Goal: Task Accomplishment & Management: Manage account settings

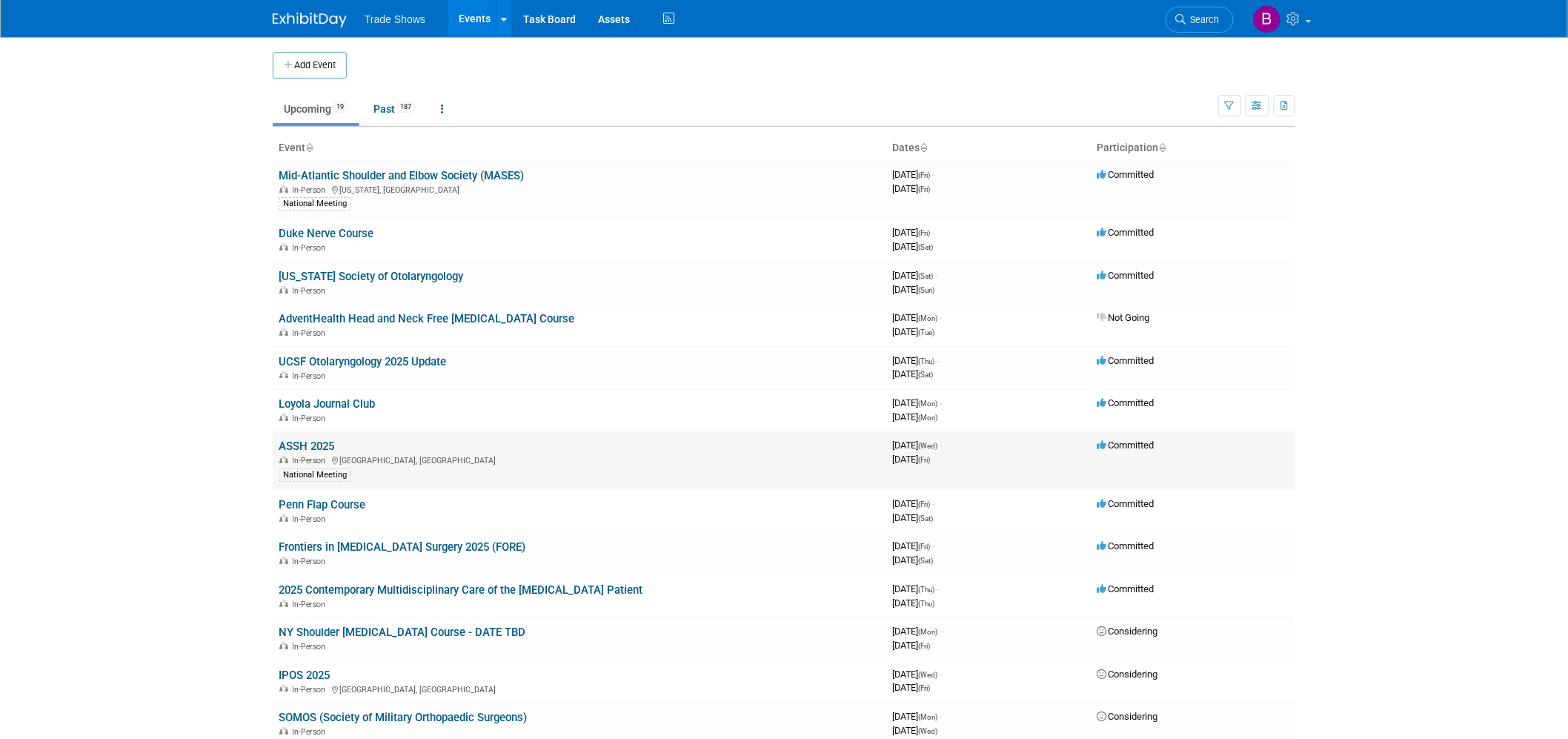
click at [322, 444] on link "ASSH 2025" at bounding box center [306, 446] width 56 height 14
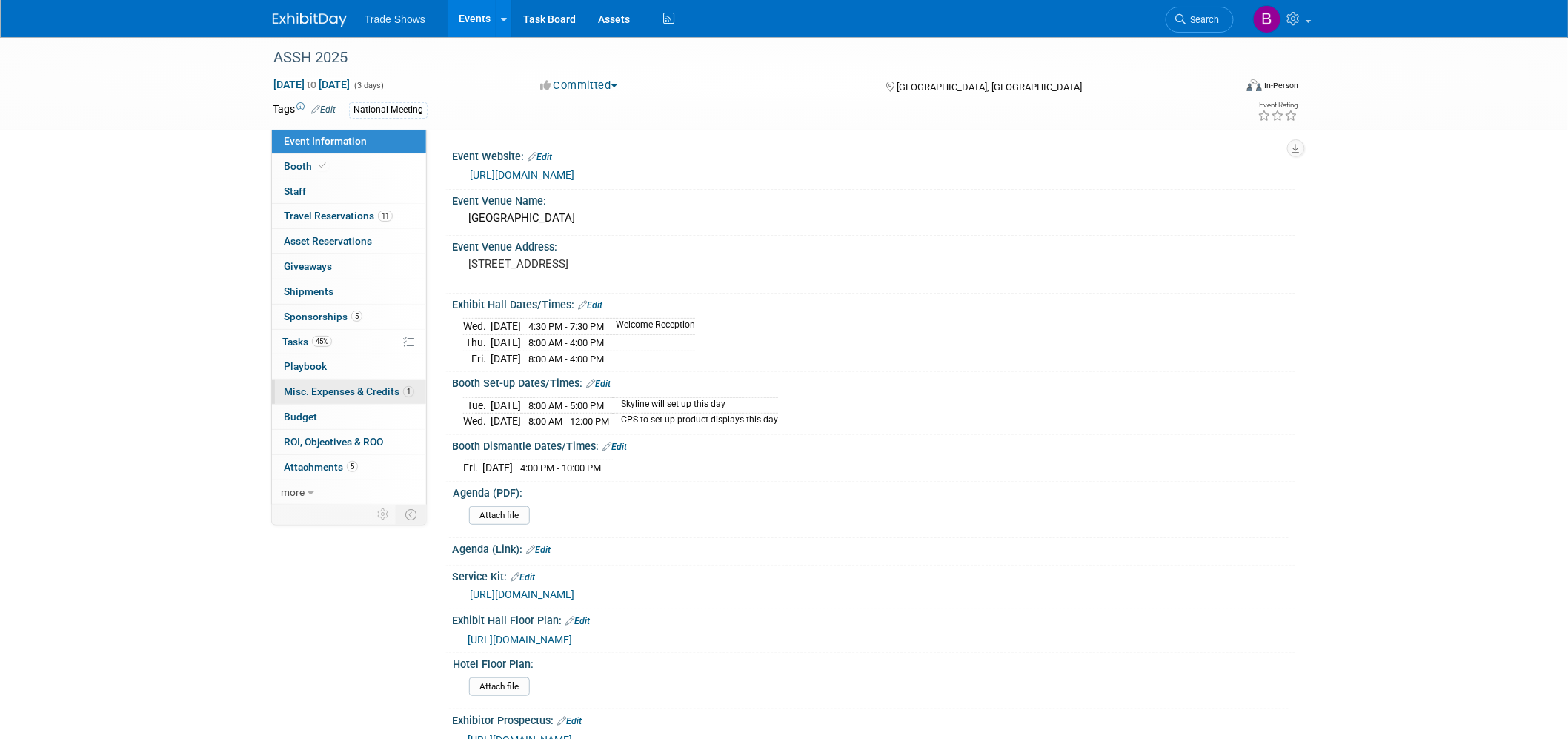
click at [324, 396] on span "Misc. Expenses & Credits 1" at bounding box center [349, 390] width 130 height 12
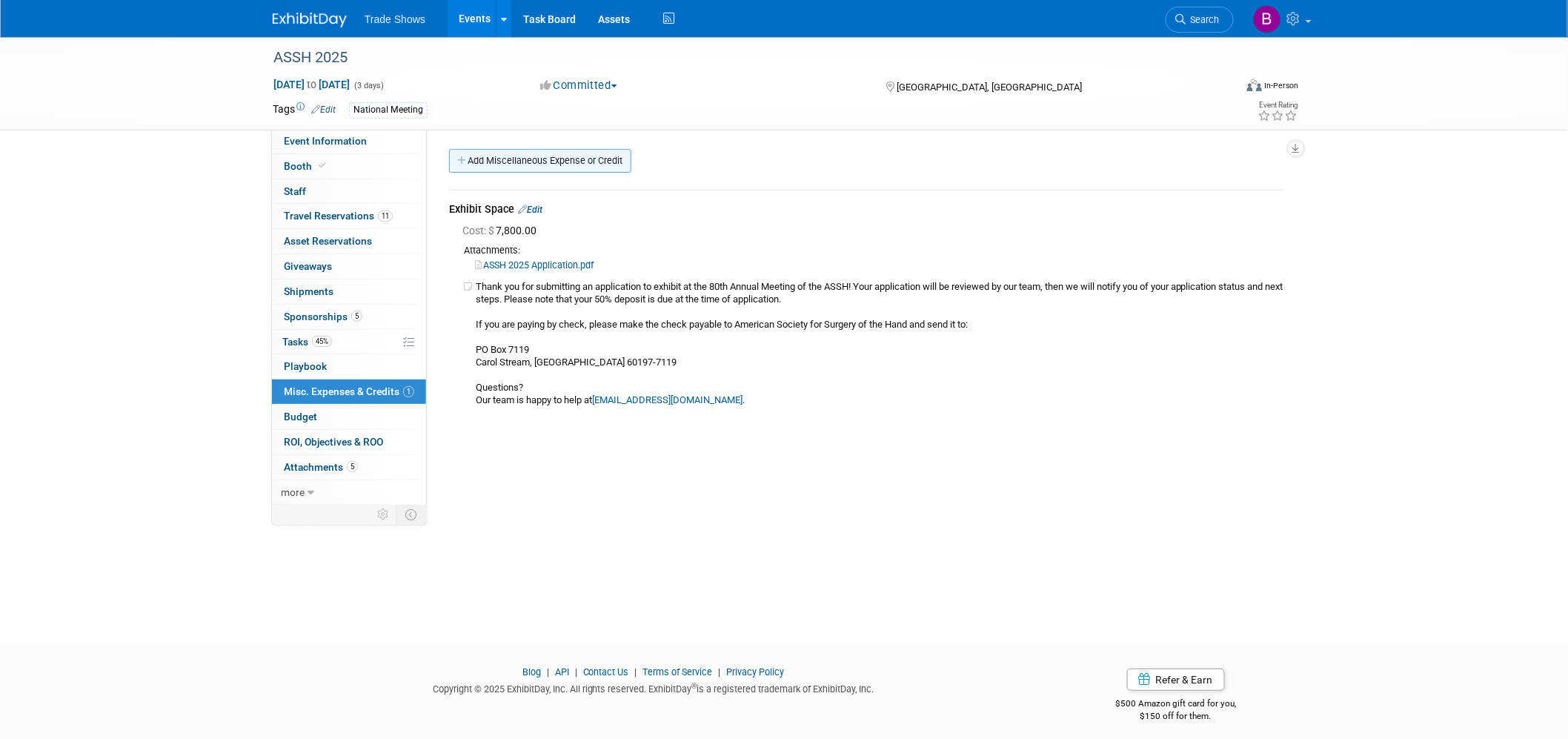
click at [540, 152] on link "Add Miscellaneous Expense or Credit" at bounding box center [540, 161] width 182 height 24
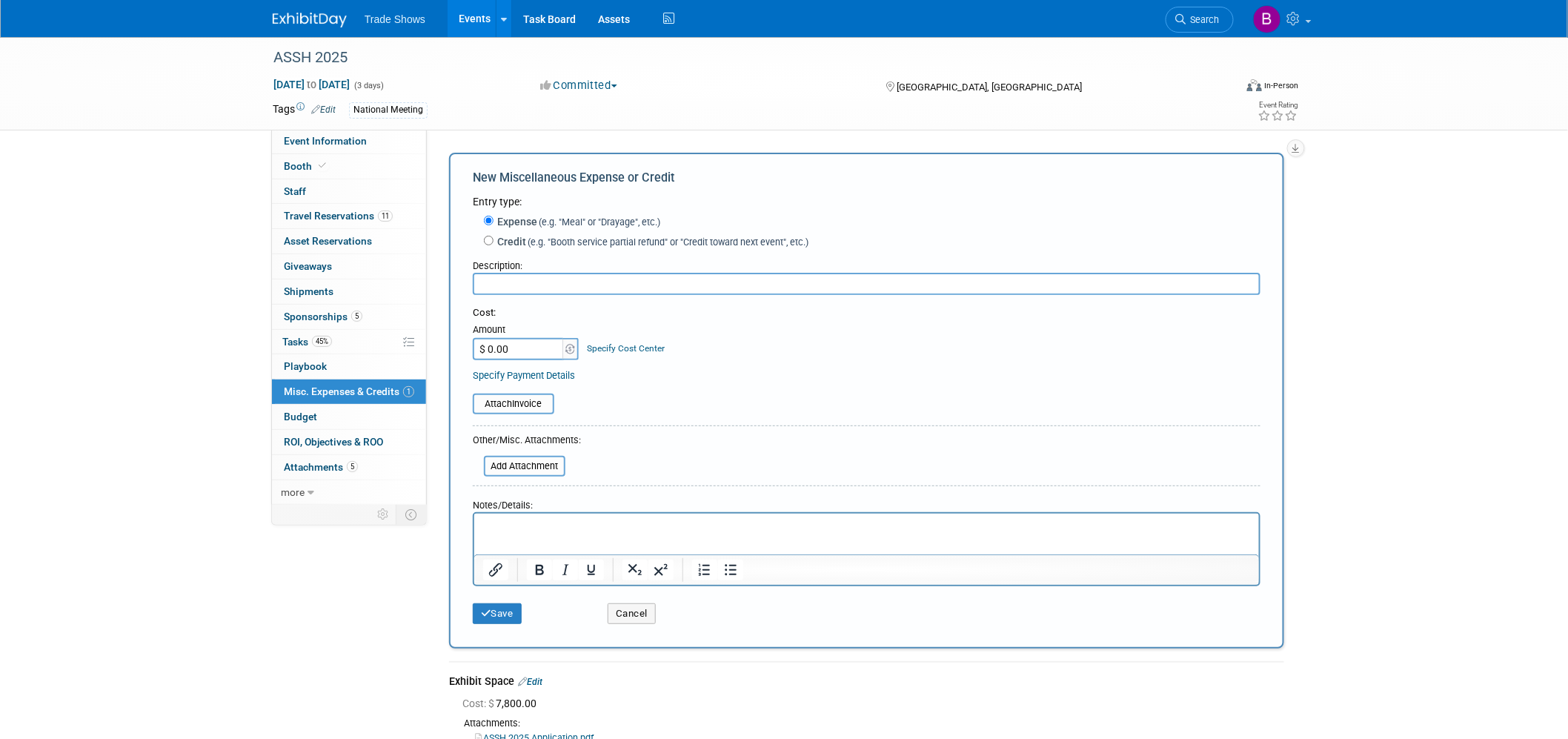
type input "A"
type input "IF Poster"
click at [532, 349] on input "$ 0.00" at bounding box center [519, 349] width 93 height 22
type input "$ 52.00"
click at [516, 403] on input "file" at bounding box center [465, 404] width 177 height 18
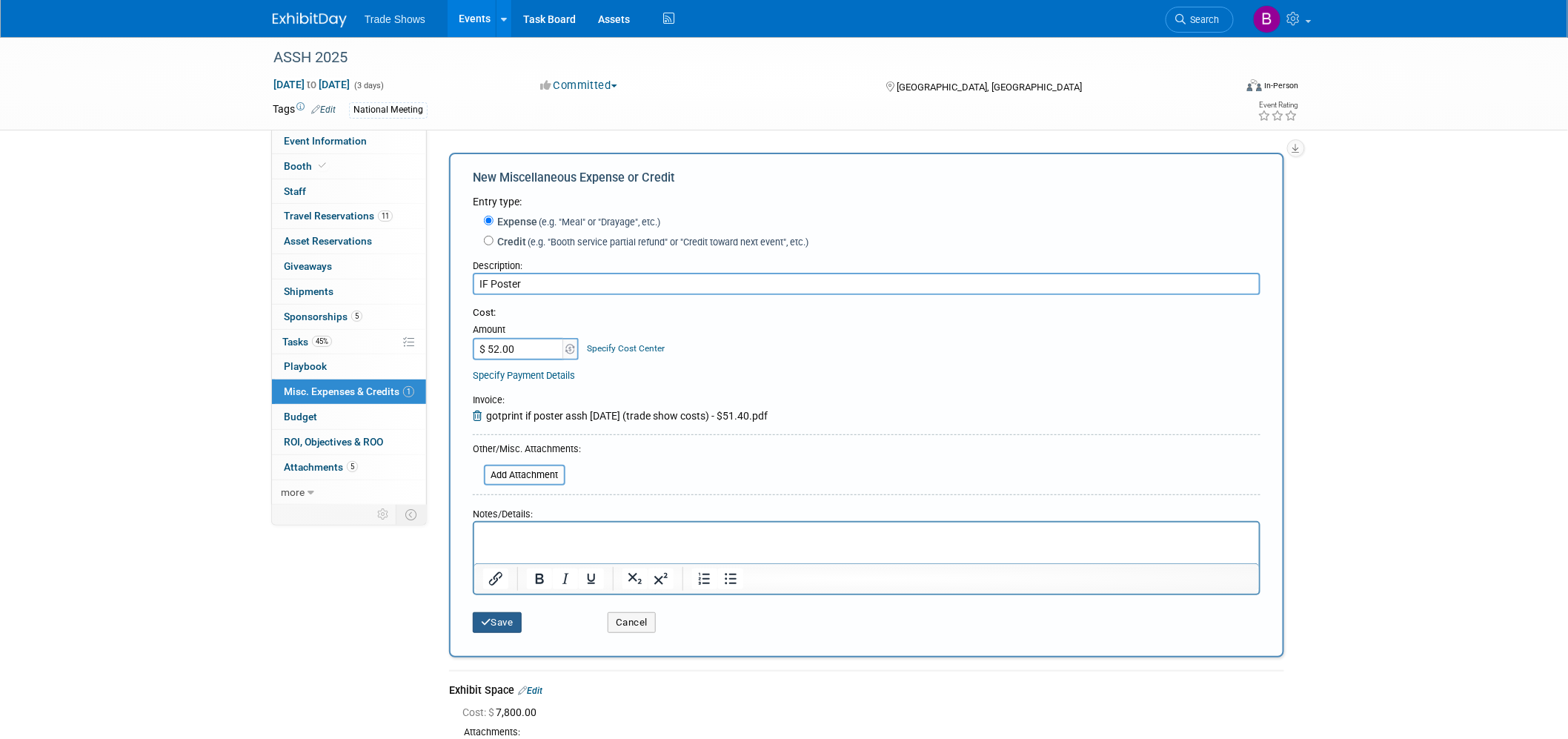
click at [497, 620] on button "Save" at bounding box center [497, 622] width 49 height 21
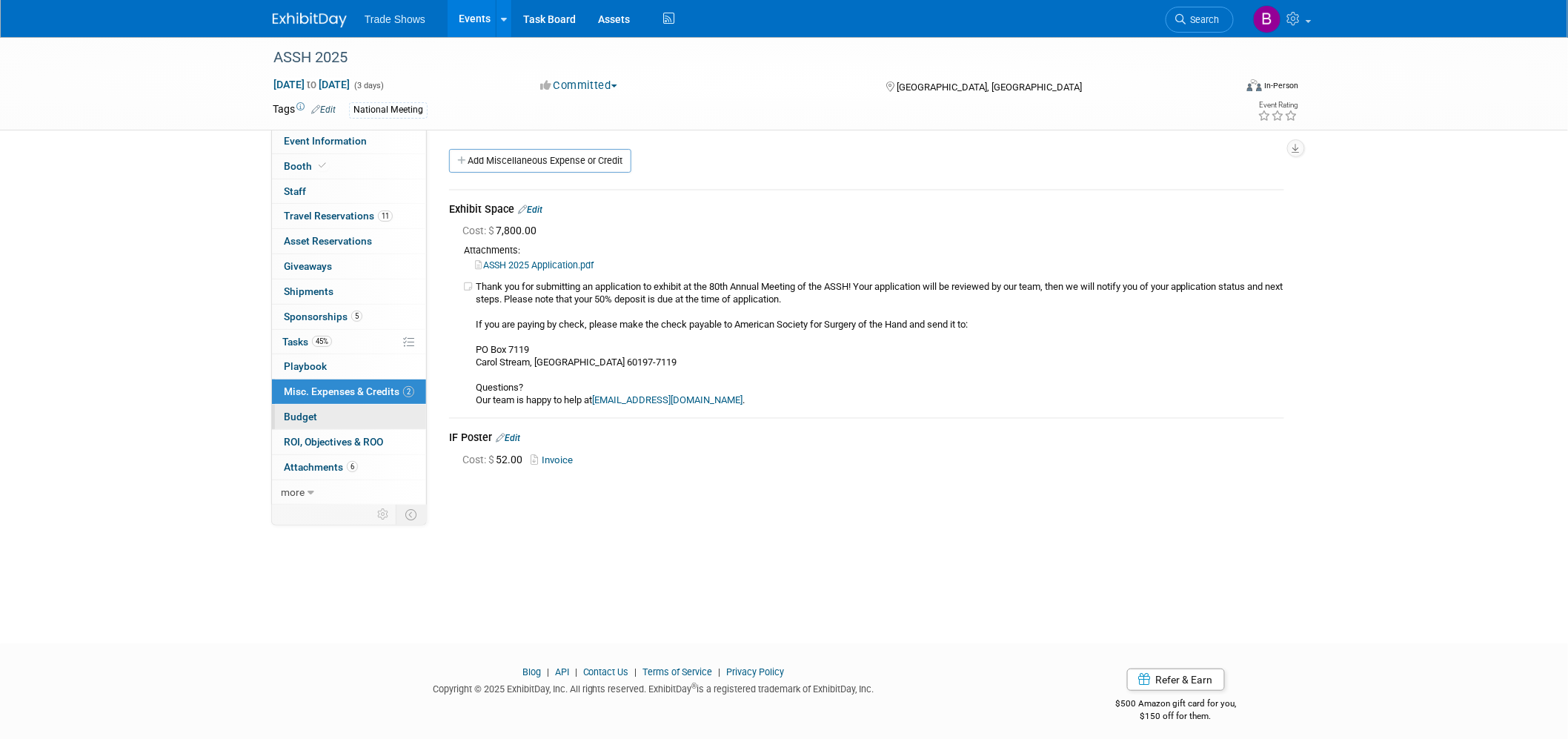
click at [309, 417] on span "Budget" at bounding box center [300, 416] width 34 height 12
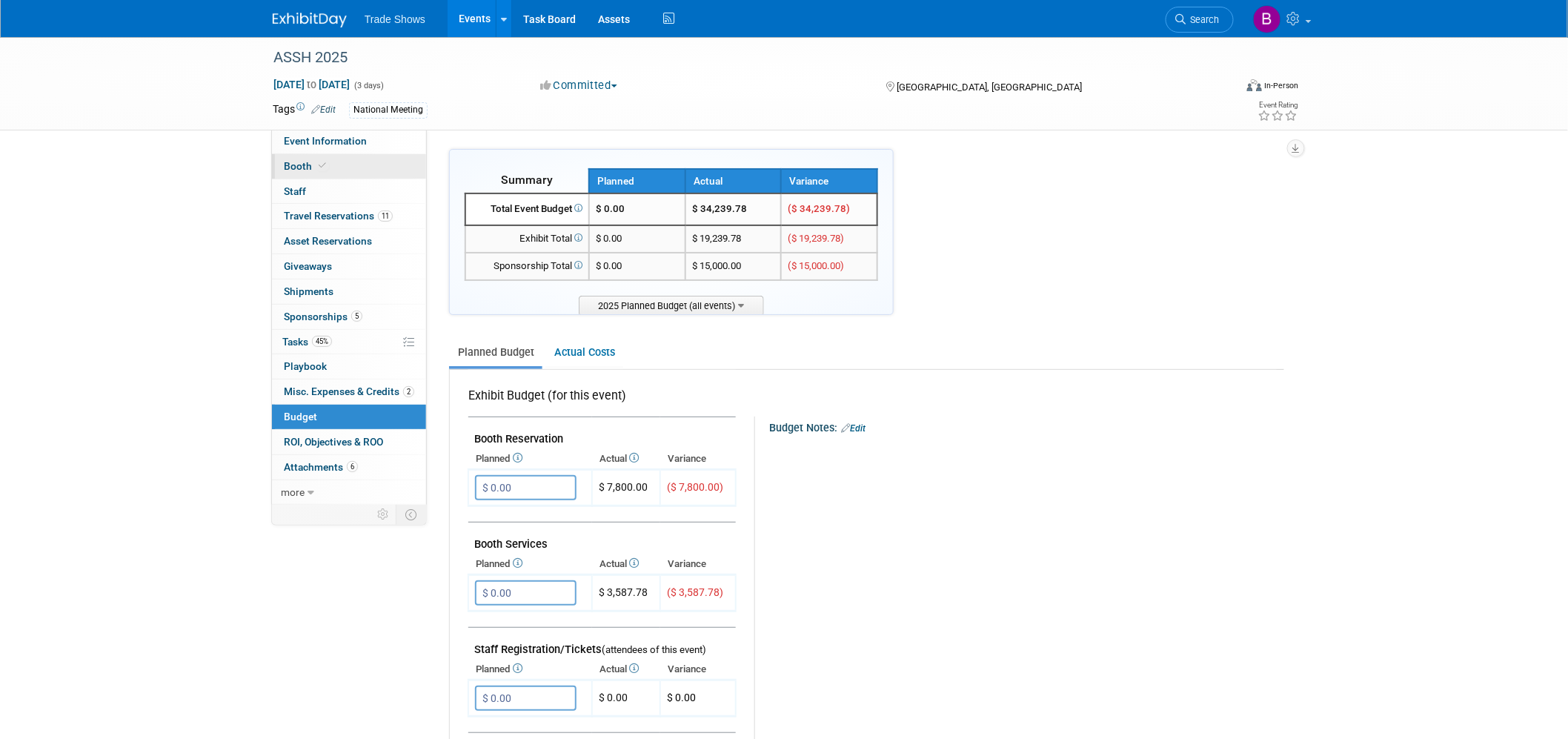
click at [326, 170] on span "Booth" at bounding box center [307, 166] width 46 height 12
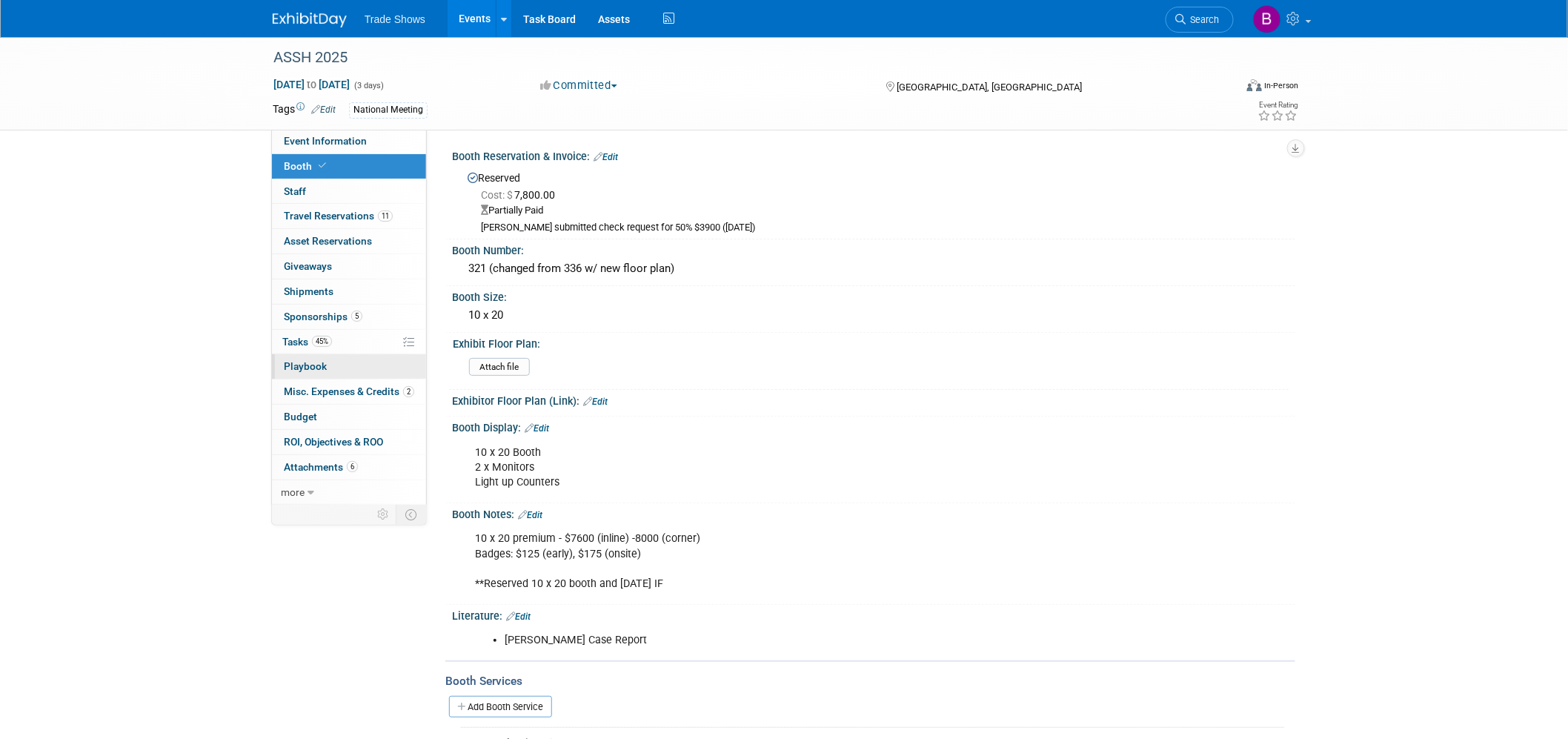
click at [353, 374] on link "0 Playbook 0" at bounding box center [349, 366] width 154 height 25
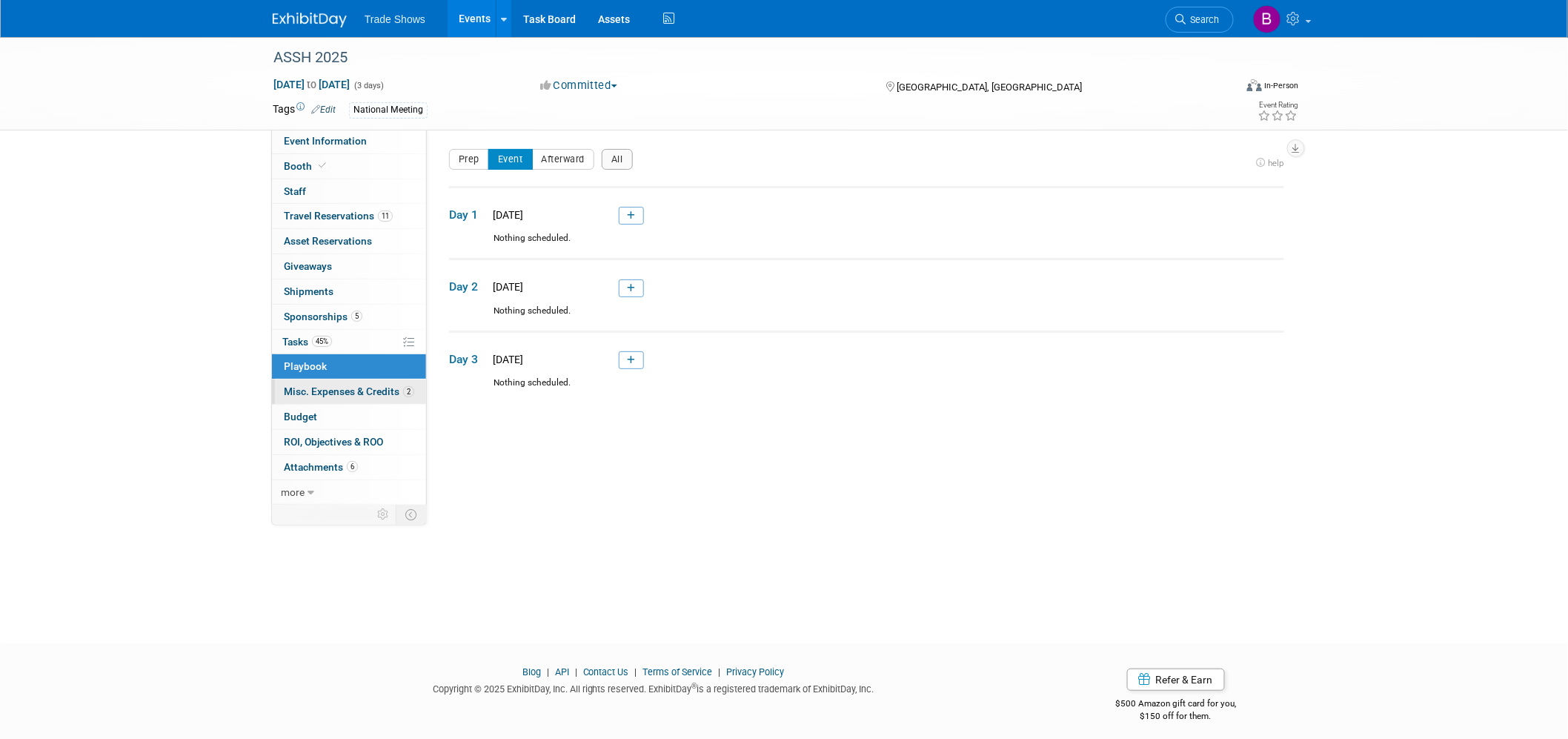
click at [349, 389] on span "Misc. Expenses & Credits 2" at bounding box center [349, 390] width 130 height 12
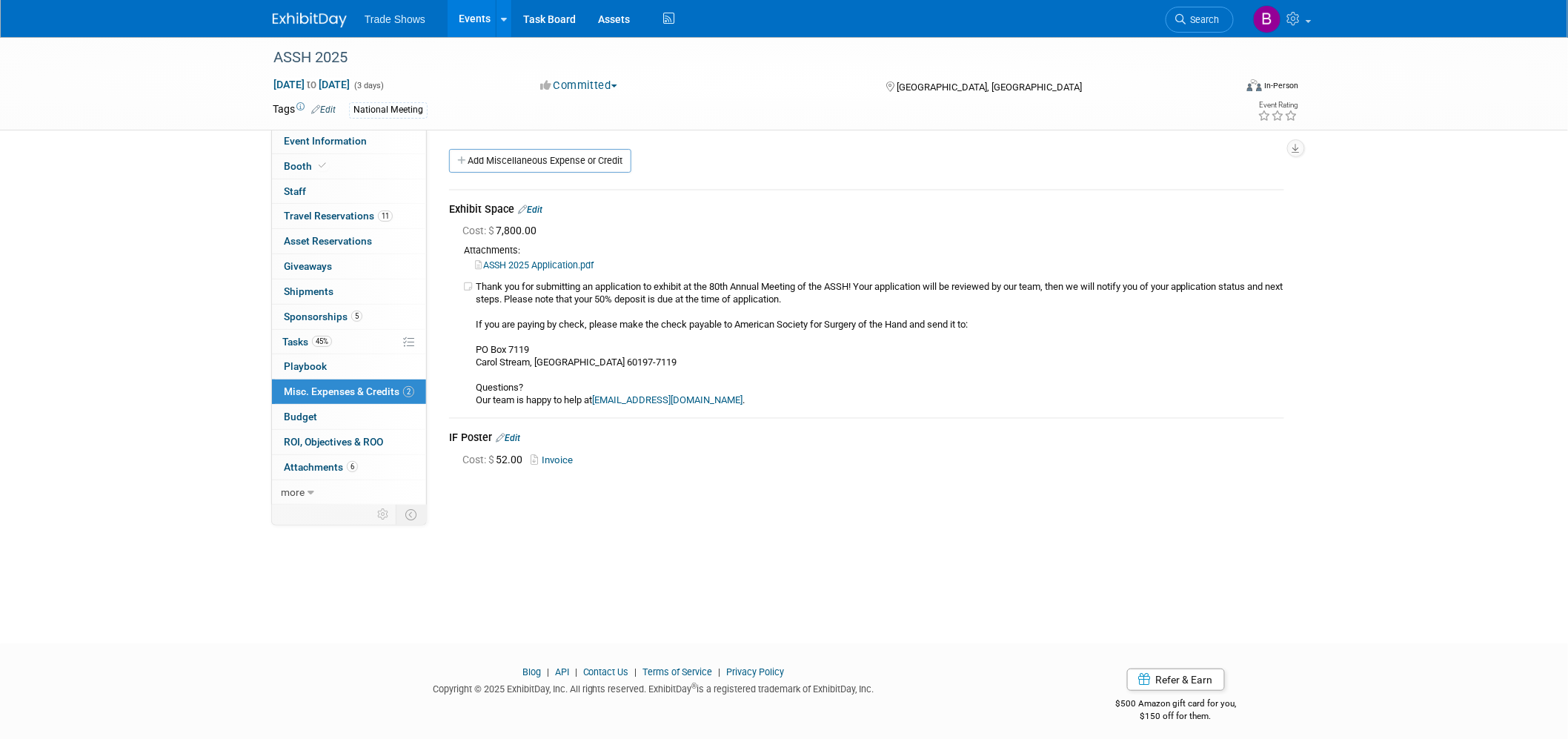
click at [541, 205] on link "Edit" at bounding box center [530, 209] width 25 height 10
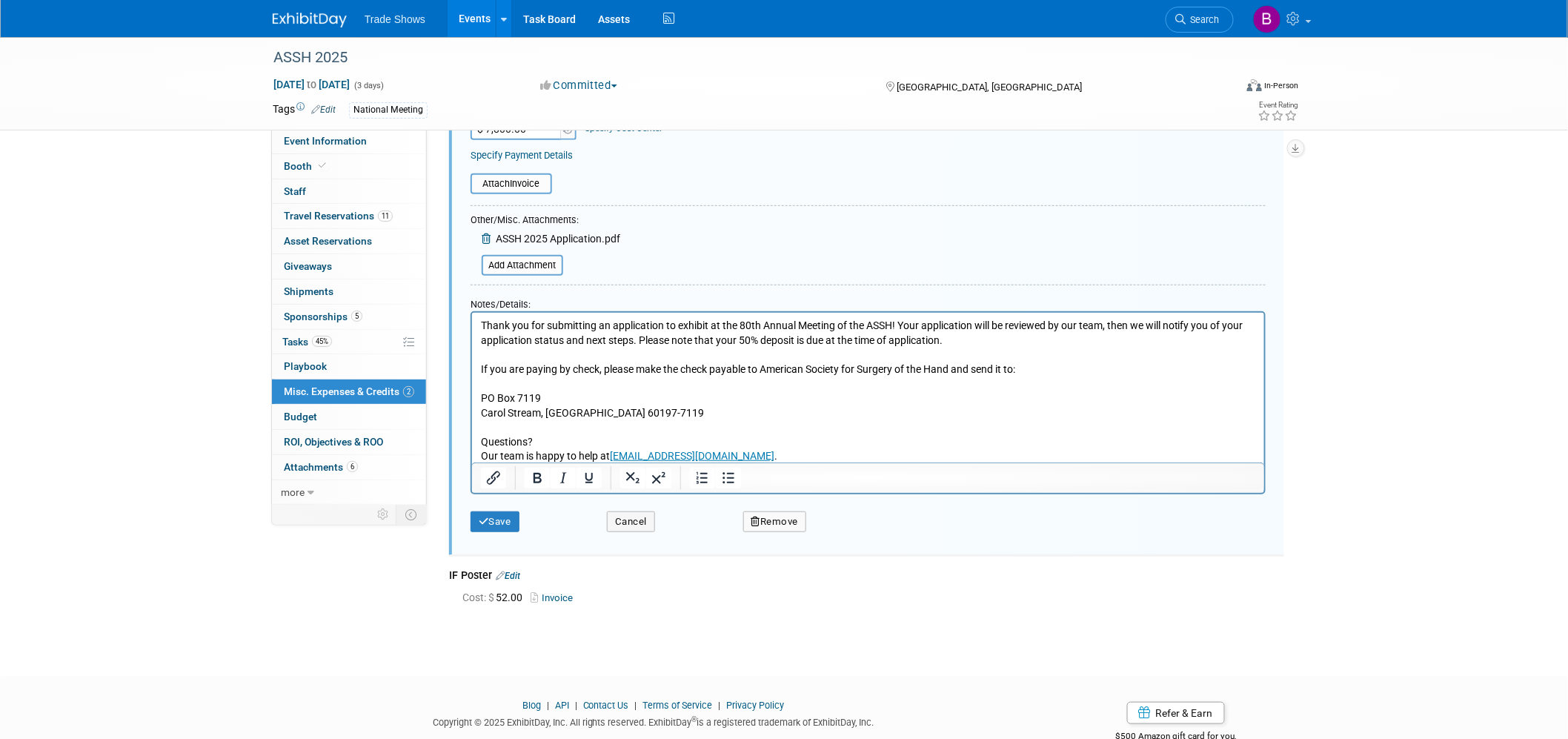
scroll to position [267, 0]
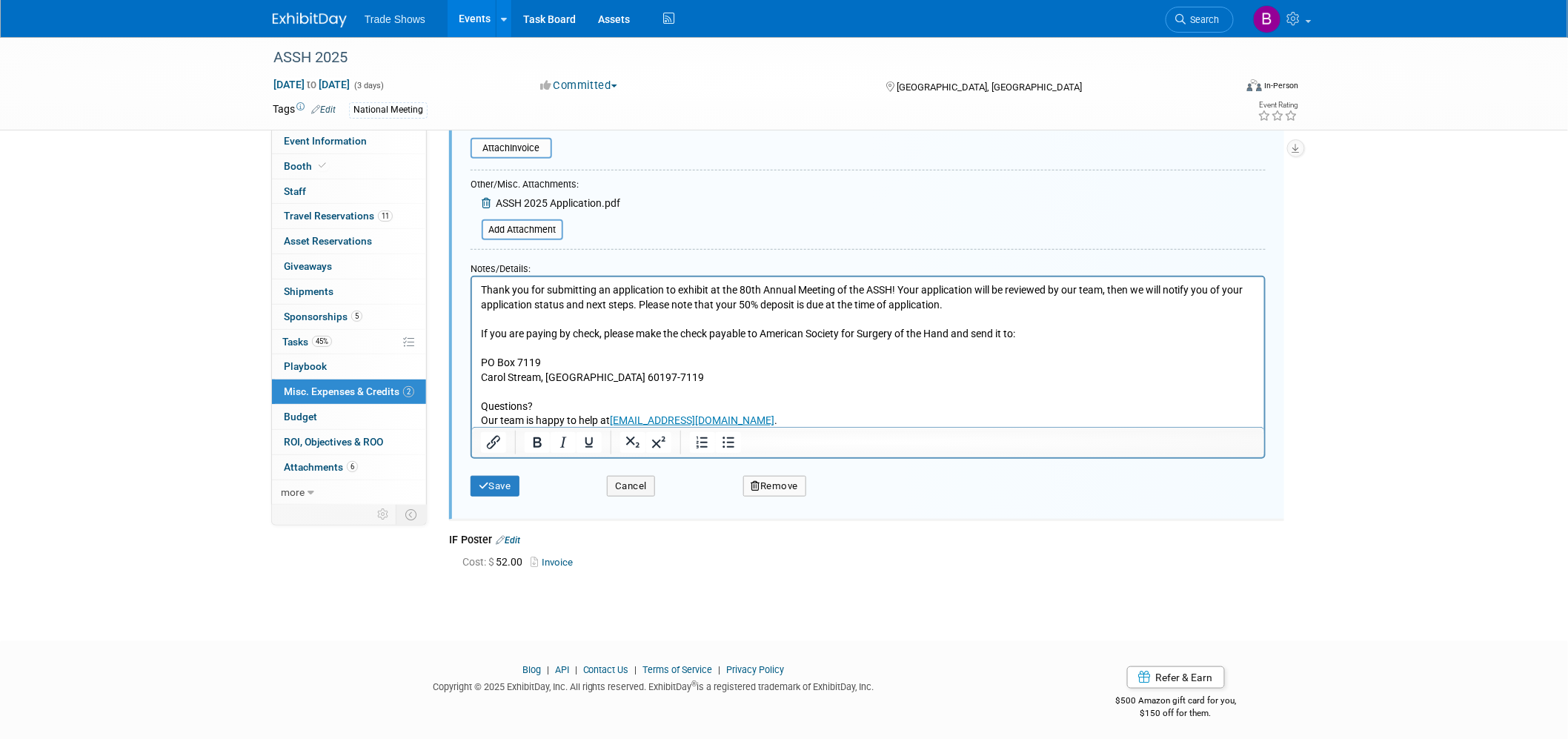
click at [787, 490] on button "Remove" at bounding box center [775, 486] width 64 height 21
click at [869, 499] on link "Yes" at bounding box center [856, 498] width 43 height 24
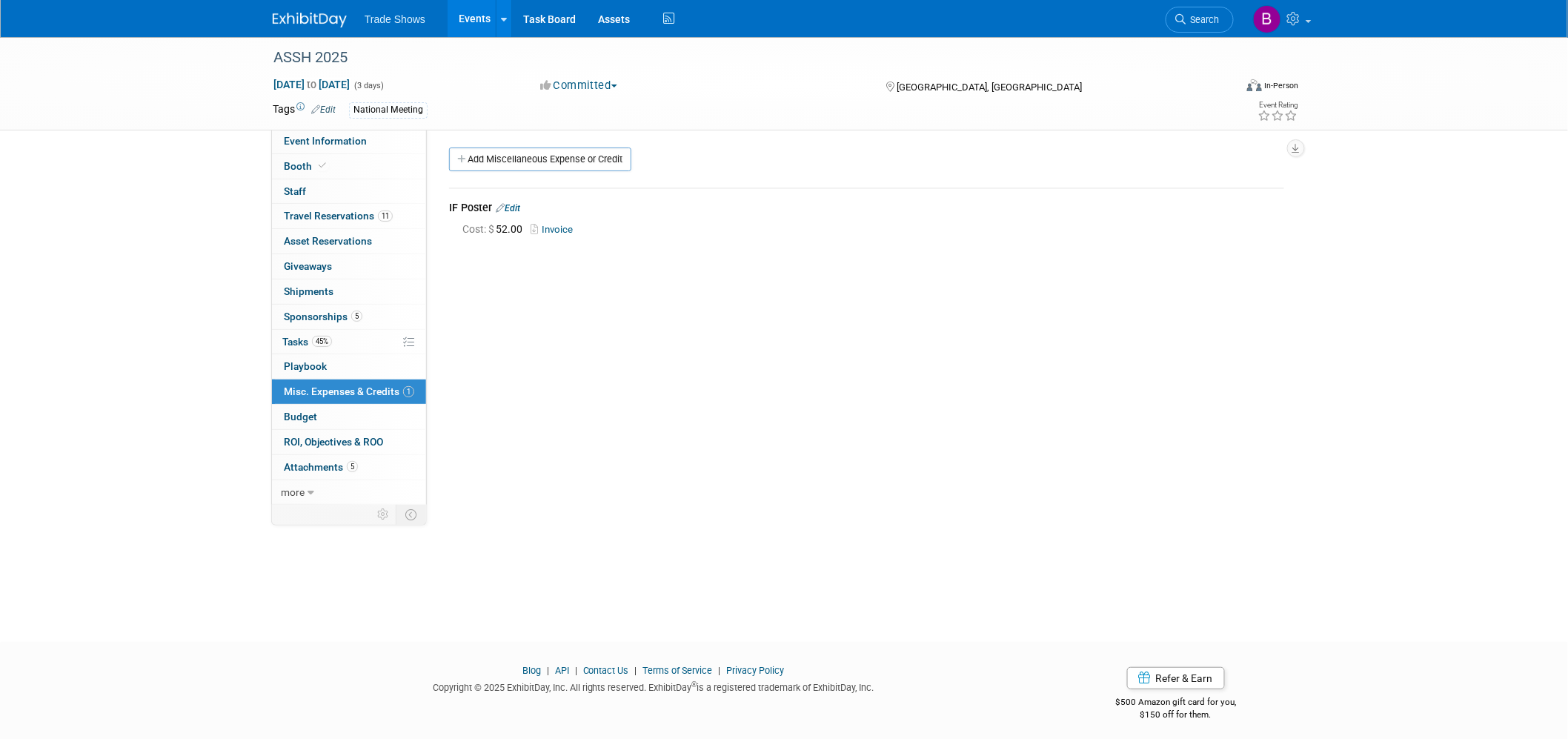
scroll to position [0, 0]
click at [320, 420] on link "Budget" at bounding box center [349, 416] width 154 height 25
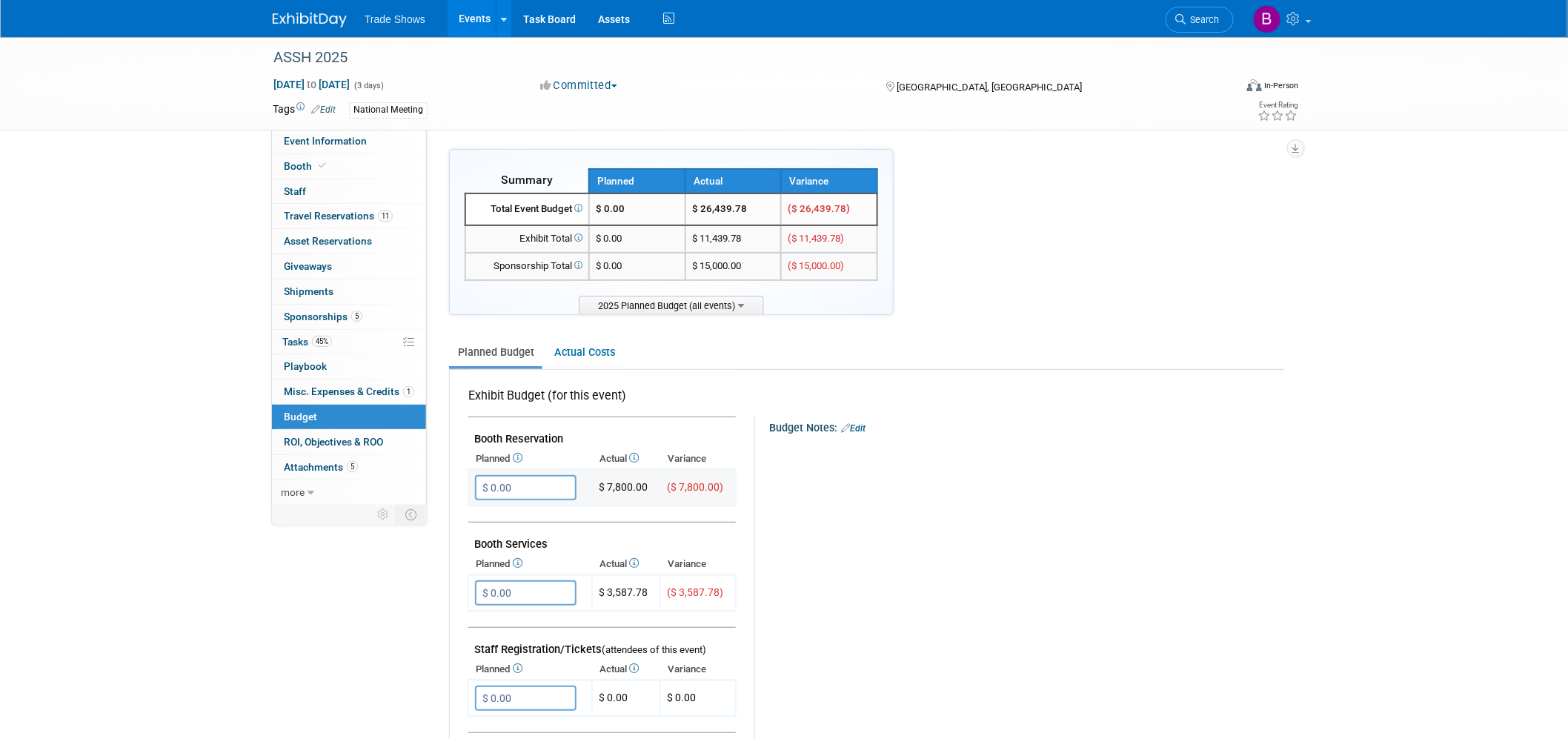
click at [541, 487] on input "$ 0.00" at bounding box center [526, 488] width 102 height 25
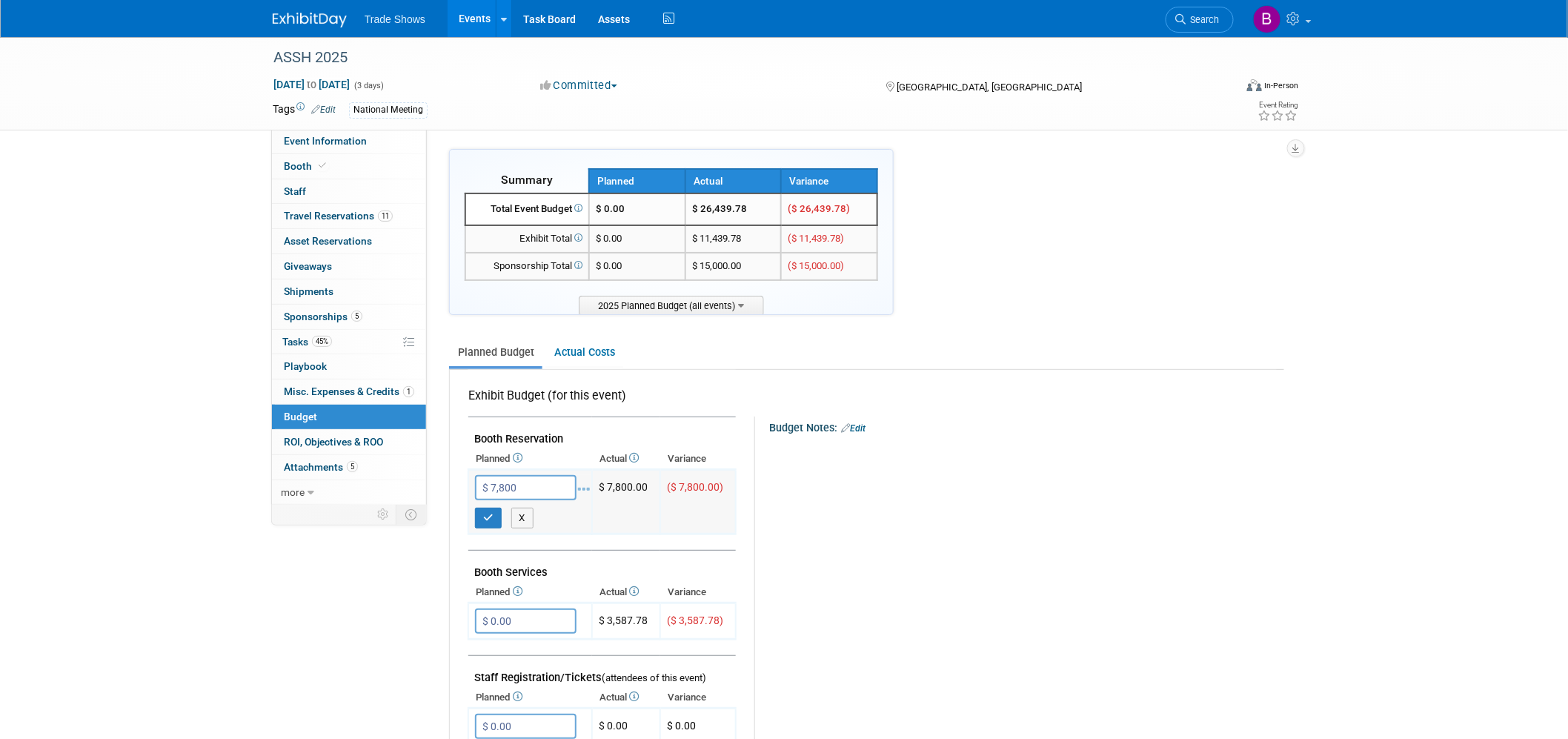
type input "$ 7,800.00"
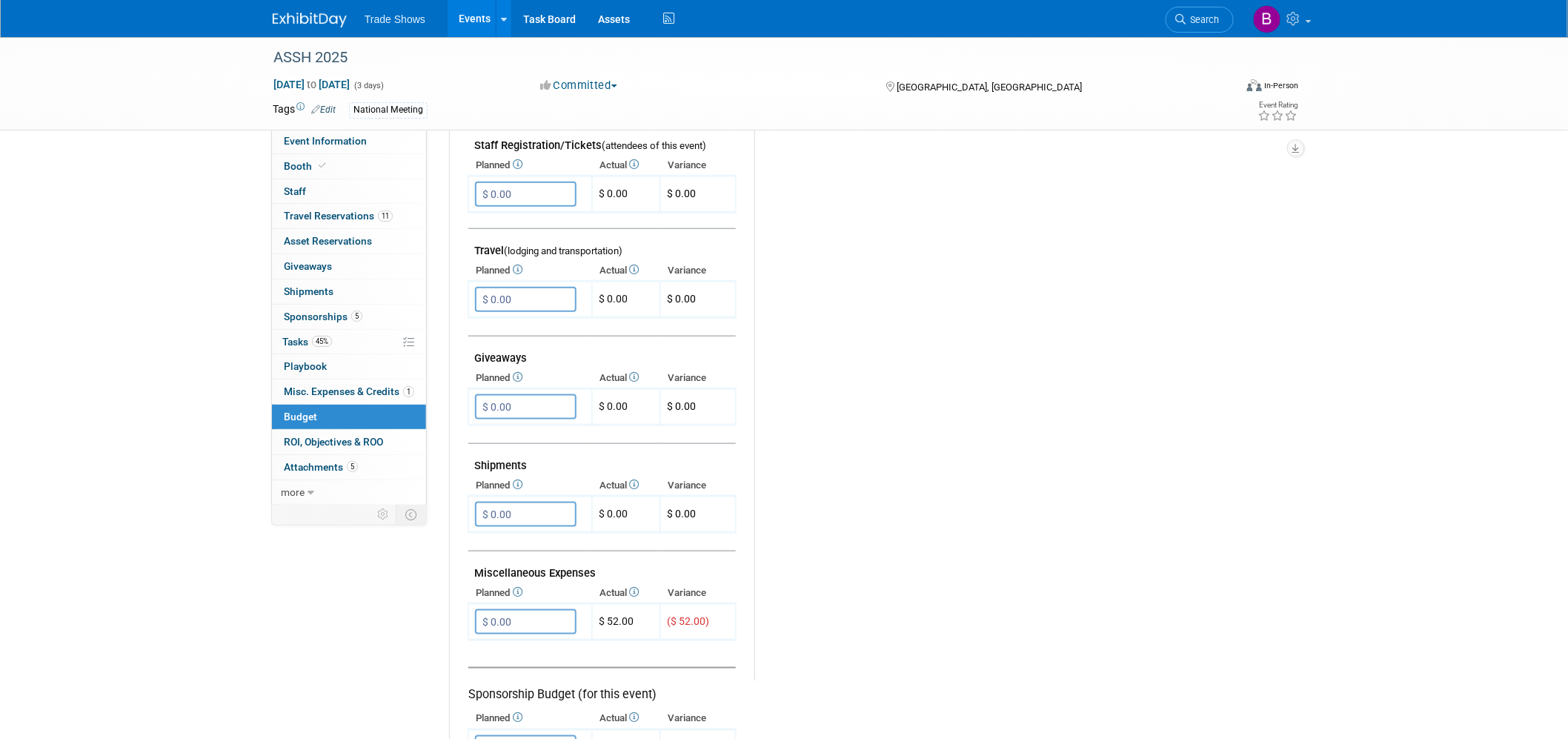
scroll to position [576, 0]
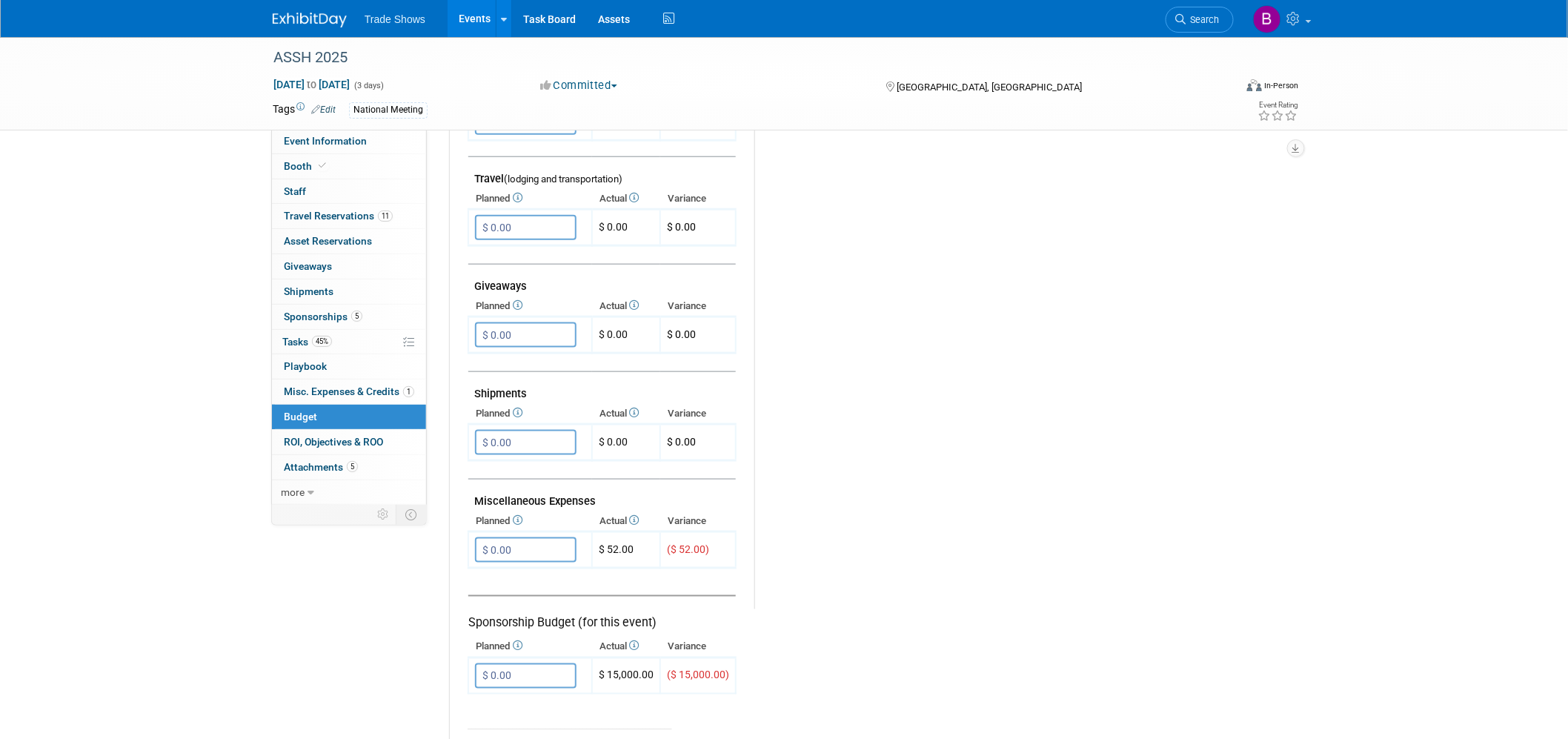
click at [157, 486] on div "ASSH 2025 Oct 8, 2025 to Oct 10, 2025 (3 days) Oct 8, 2025 to Oct 10, 2025 Comm…" at bounding box center [784, 127] width 1568 height 1333
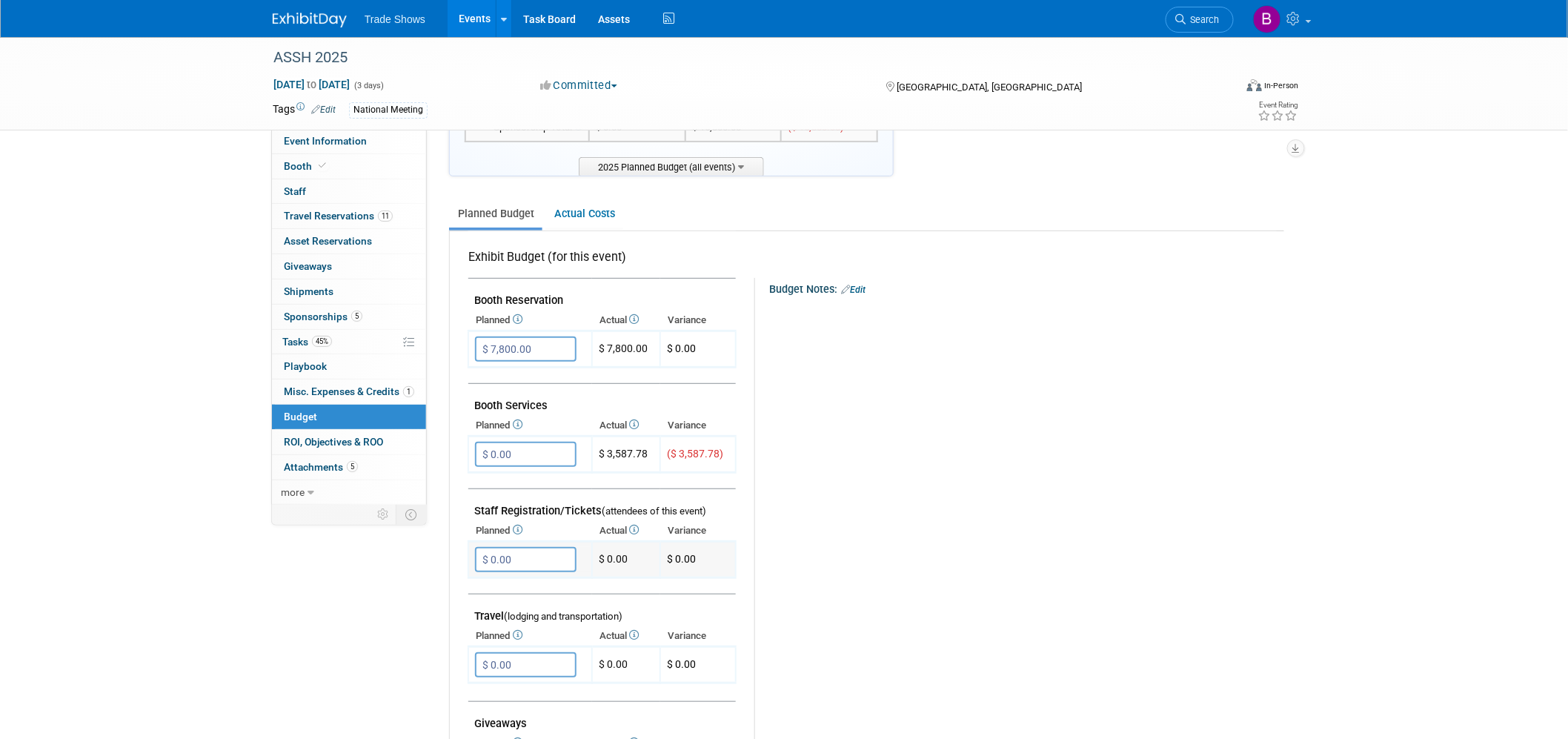
scroll to position [165, 0]
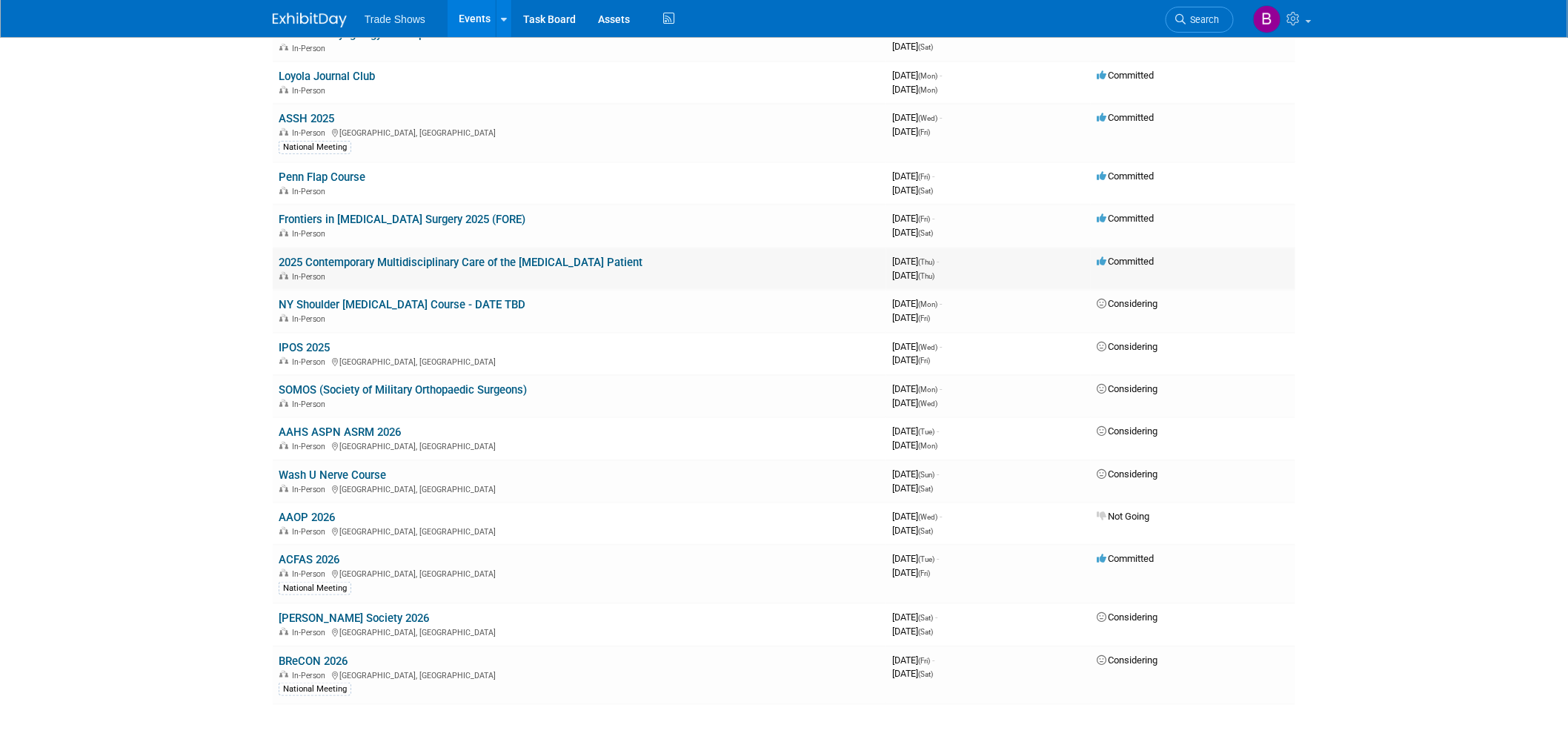
scroll to position [329, 0]
